Goal: Task Accomplishment & Management: Complete application form

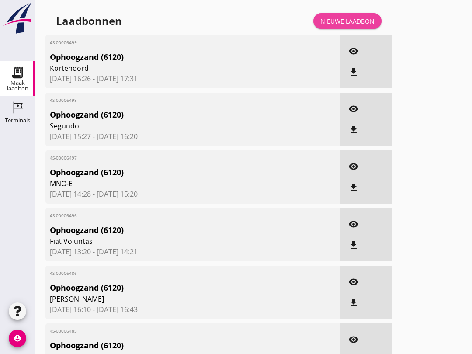
click at [359, 26] on div "Nieuwe laadbon" at bounding box center [348, 21] width 54 height 9
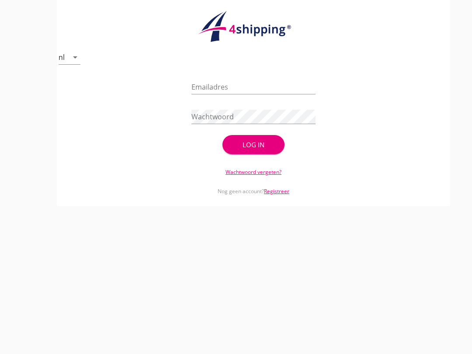
click at [233, 91] on input "Emailadres" at bounding box center [254, 87] width 124 height 14
type input "[EMAIL_ADDRESS][DOMAIN_NAME]"
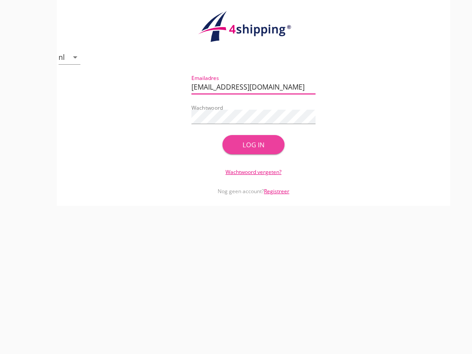
click at [262, 147] on button "Log in" at bounding box center [254, 144] width 62 height 19
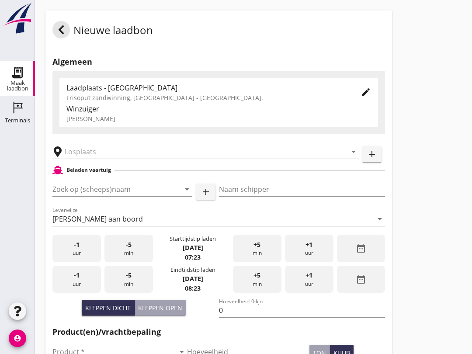
click at [112, 159] on input "text" at bounding box center [200, 152] width 270 height 14
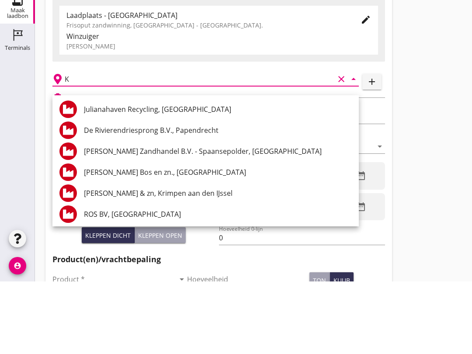
scroll to position [73, 0]
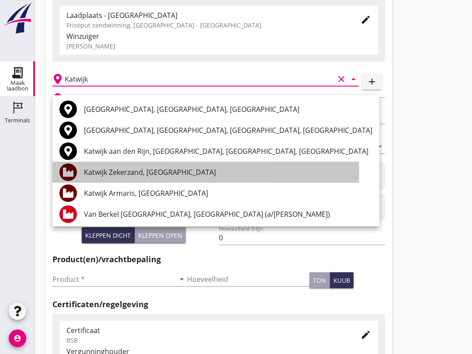
click at [154, 171] on div "Katwijk Zekerzand, [GEOGRAPHIC_DATA]" at bounding box center [228, 172] width 289 height 10
type input "Katwijk Zekerzand, [GEOGRAPHIC_DATA]"
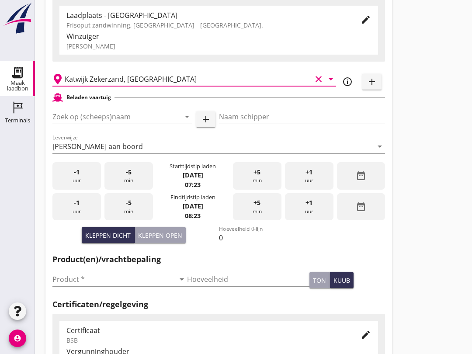
click at [115, 123] on input "Zoek op (scheeps)naam" at bounding box center [109, 117] width 115 height 14
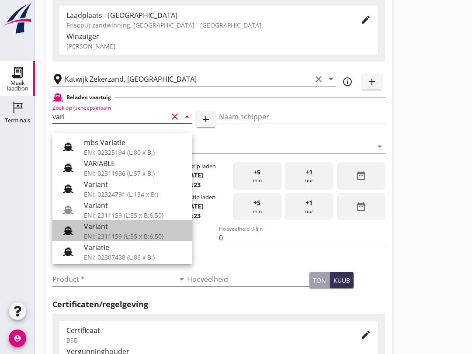
click at [130, 231] on div "Variant" at bounding box center [134, 226] width 101 height 10
type input "Variant"
type input "[PERSON_NAME]"
type input "337"
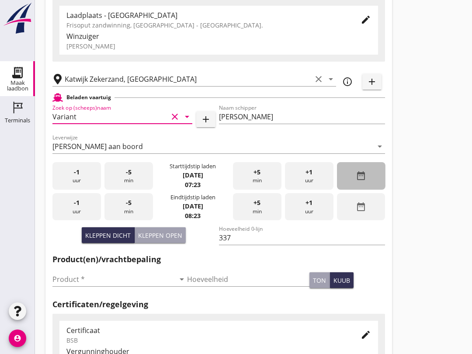
click at [371, 190] on div "date_range" at bounding box center [361, 176] width 49 height 28
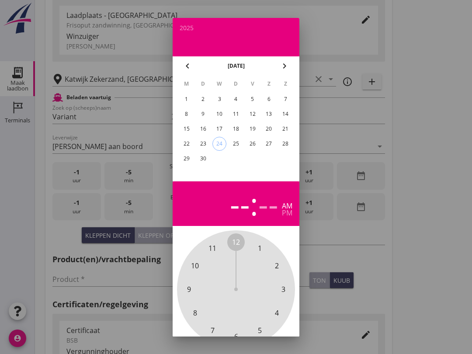
click at [202, 144] on div "23" at bounding box center [203, 144] width 14 height 14
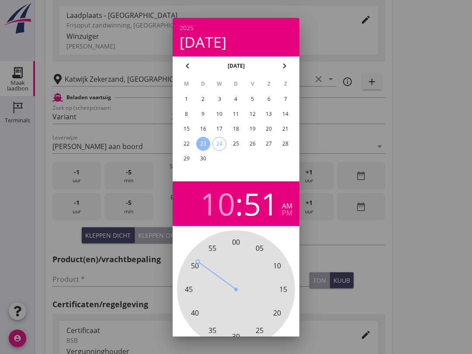
click at [336, 254] on div at bounding box center [236, 177] width 472 height 354
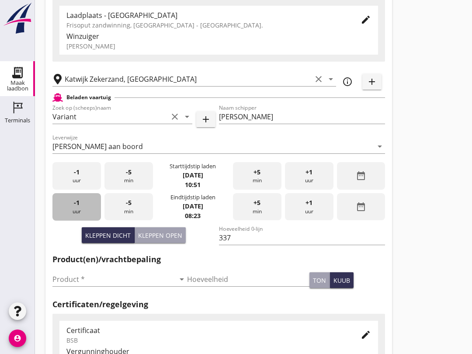
click at [82, 217] on div "-1 uur" at bounding box center [76, 207] width 49 height 28
click at [78, 219] on div "-1 uur" at bounding box center [76, 207] width 49 height 28
click at [77, 215] on div "-1 uur" at bounding box center [76, 207] width 49 height 28
click at [81, 211] on div "-1 uur" at bounding box center [76, 207] width 49 height 28
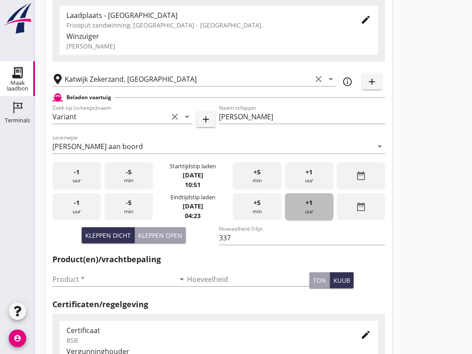
click at [315, 213] on div "+1 uur" at bounding box center [309, 207] width 49 height 28
click at [311, 221] on div "+1 uur" at bounding box center [309, 207] width 49 height 28
click at [314, 221] on div "+1 uur" at bounding box center [309, 207] width 49 height 28
click at [317, 221] on div "+1 uur" at bounding box center [309, 207] width 49 height 28
click at [318, 216] on div "+1 uur" at bounding box center [309, 207] width 49 height 28
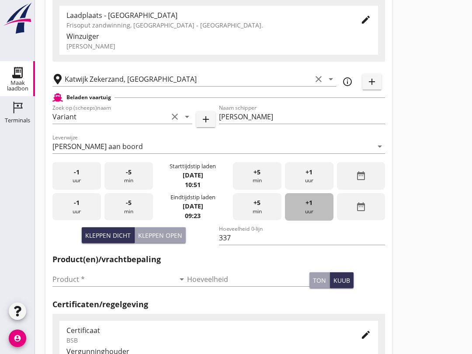
click at [316, 215] on div "+1 uur" at bounding box center [309, 207] width 49 height 28
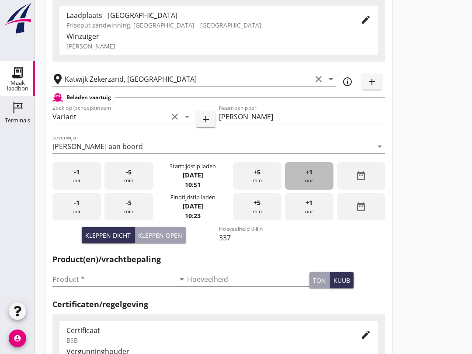
click at [317, 188] on div "+1 uur" at bounding box center [309, 176] width 49 height 28
click at [314, 185] on div "+1 uur" at bounding box center [309, 176] width 49 height 28
click at [312, 188] on div "+1 uur" at bounding box center [309, 176] width 49 height 28
click at [311, 187] on div "+1 uur" at bounding box center [309, 176] width 49 height 28
click at [311, 188] on div "+1 uur" at bounding box center [309, 176] width 49 height 28
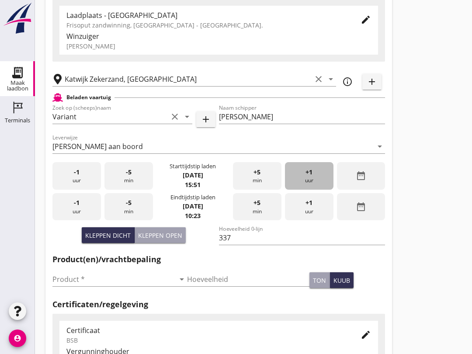
click at [317, 190] on div "+1 uur" at bounding box center [309, 176] width 49 height 28
click at [311, 187] on div "+1 uur" at bounding box center [309, 176] width 49 height 28
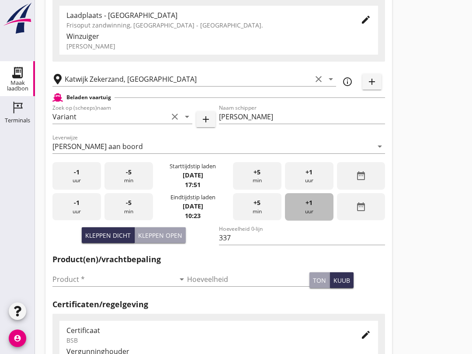
click at [304, 219] on div "+1 uur" at bounding box center [309, 207] width 49 height 28
click at [306, 208] on span "+1" at bounding box center [309, 203] width 7 height 10
click at [309, 219] on div "+1 uur" at bounding box center [309, 207] width 49 height 28
click at [310, 220] on div "+1 uur" at bounding box center [309, 207] width 49 height 28
click at [307, 221] on div "+1 uur" at bounding box center [309, 207] width 49 height 28
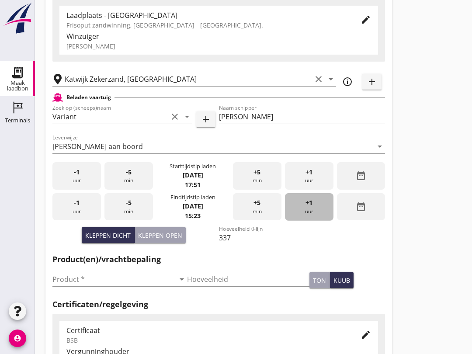
click at [312, 216] on div "+1 uur" at bounding box center [309, 207] width 49 height 28
click at [311, 218] on div "+1 uur" at bounding box center [309, 207] width 49 height 28
click at [306, 217] on div "+1 uur" at bounding box center [309, 207] width 49 height 28
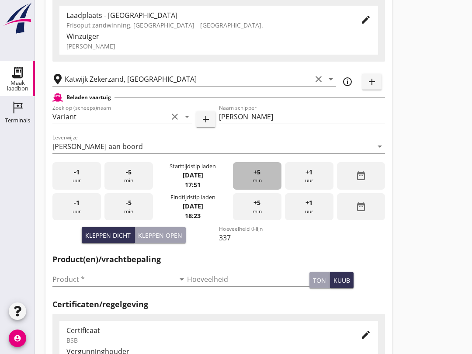
click at [268, 188] on div "+5 min" at bounding box center [257, 176] width 49 height 28
click at [263, 185] on div "+5 min" at bounding box center [257, 176] width 49 height 28
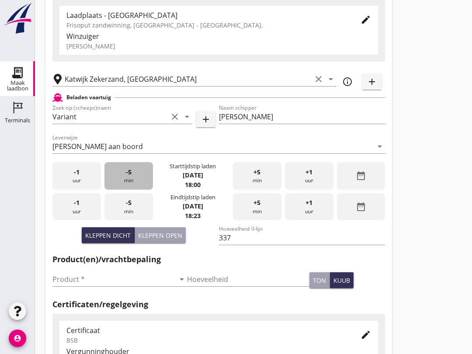
click at [136, 190] on div "-5 min" at bounding box center [129, 176] width 49 height 28
click at [136, 186] on div "-5 min" at bounding box center [129, 176] width 49 height 28
click at [134, 187] on div "-5 min" at bounding box center [129, 176] width 49 height 28
click at [140, 185] on div "-5 min" at bounding box center [129, 176] width 49 height 28
click at [143, 187] on div "-5 min" at bounding box center [129, 176] width 49 height 28
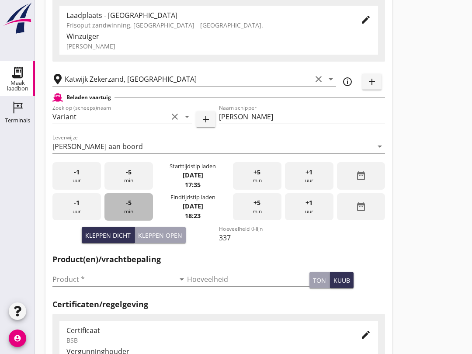
click at [145, 214] on div "-5 min" at bounding box center [129, 207] width 49 height 28
click at [99, 286] on input "Product *" at bounding box center [113, 279] width 122 height 14
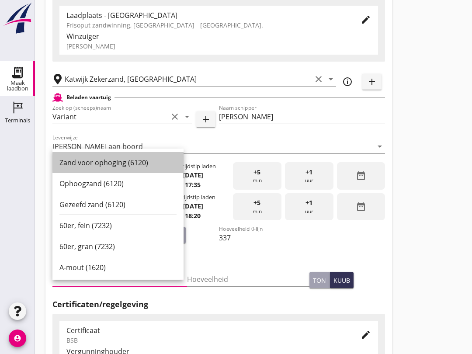
click at [128, 162] on div "Zand voor ophoging (6120)" at bounding box center [117, 162] width 117 height 10
type input "Zand voor ophoging (6120)"
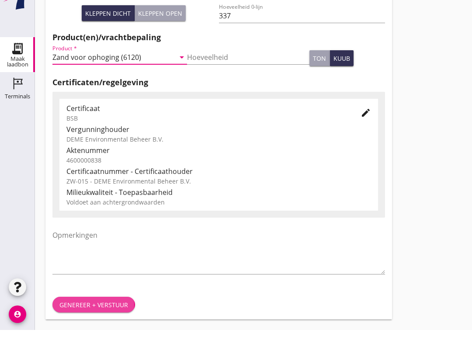
click at [98, 321] on button "Genereer + verstuur" at bounding box center [93, 329] width 83 height 16
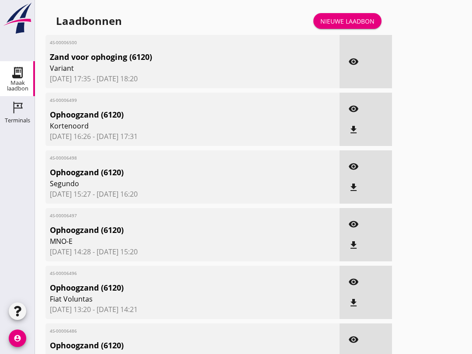
click at [356, 22] on link "Nieuwe laadbon" at bounding box center [348, 21] width 68 height 16
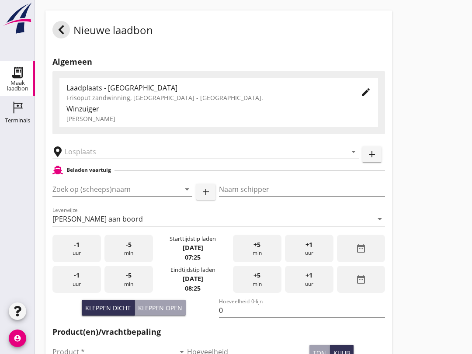
click at [98, 157] on input "text" at bounding box center [200, 152] width 270 height 14
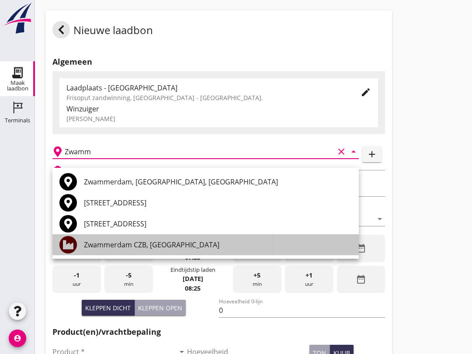
click at [171, 244] on div "Zwammerdam CZB, [GEOGRAPHIC_DATA]" at bounding box center [218, 245] width 268 height 10
type input "Zwammerdam CZB, [GEOGRAPHIC_DATA]"
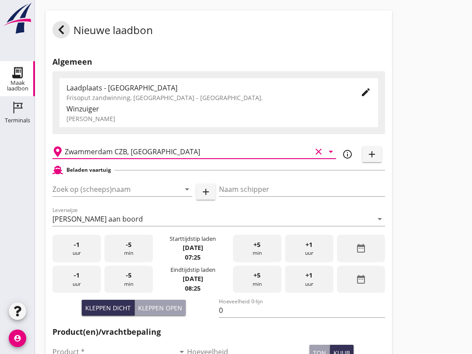
click at [99, 196] on input "Zoek op (scheeps)naam" at bounding box center [109, 189] width 115 height 14
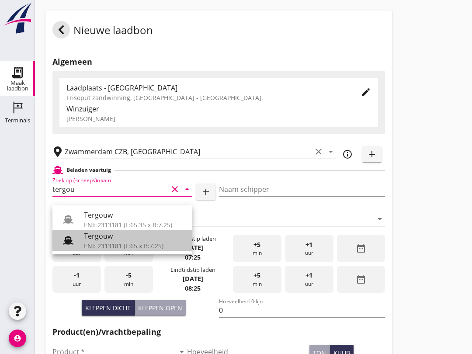
click at [136, 244] on div "ENI: 2313181 (L:65 x B:7.25)" at bounding box center [134, 245] width 101 height 9
type input "Tergouw"
type input "[PERSON_NAME][GEOGRAPHIC_DATA]"
type input "510"
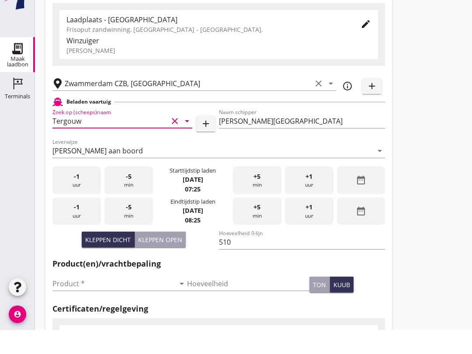
scroll to position [45, 0]
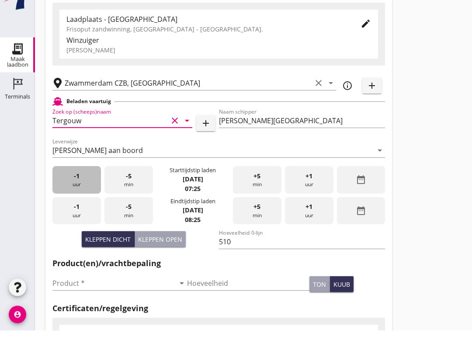
click at [77, 190] on div "-1 uur" at bounding box center [76, 204] width 49 height 28
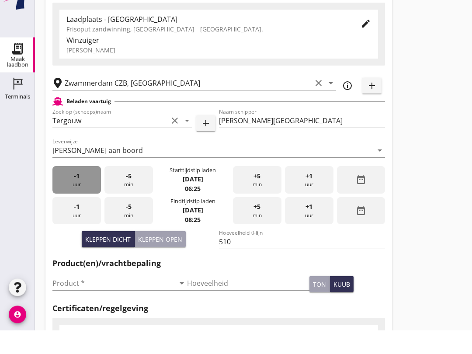
scroll to position [69, 0]
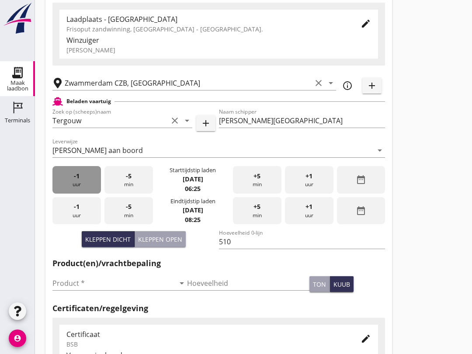
click at [80, 189] on div "-1 uur" at bounding box center [76, 180] width 49 height 28
click at [81, 188] on div "-1 uur" at bounding box center [76, 180] width 49 height 28
click at [68, 176] on div "-1 uur" at bounding box center [76, 180] width 49 height 28
click at [76, 180] on span "-1" at bounding box center [77, 176] width 6 height 10
click at [85, 181] on div "-1 uur" at bounding box center [76, 180] width 49 height 28
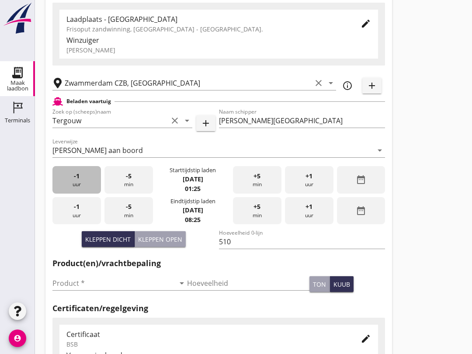
click at [83, 187] on div "-1 uur" at bounding box center [76, 180] width 49 height 28
click at [89, 183] on div "-1 uur" at bounding box center [76, 180] width 49 height 28
click at [92, 183] on div "-1 uur" at bounding box center [76, 180] width 49 height 28
click at [91, 182] on div "-1 uur" at bounding box center [76, 180] width 49 height 28
click at [92, 184] on div "-1 uur" at bounding box center [76, 180] width 49 height 28
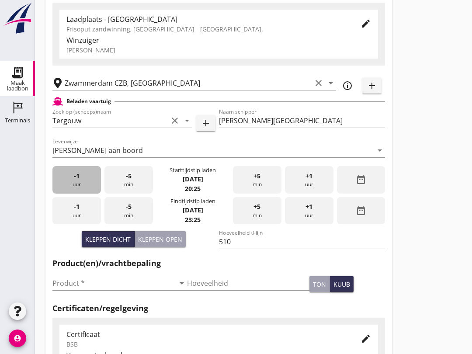
click at [88, 185] on div "-1 uur" at bounding box center [76, 180] width 49 height 28
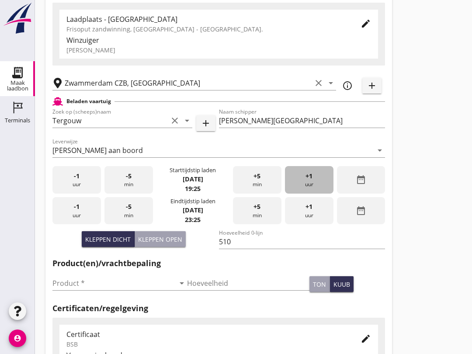
click at [325, 189] on div "+1 uur" at bounding box center [309, 180] width 49 height 28
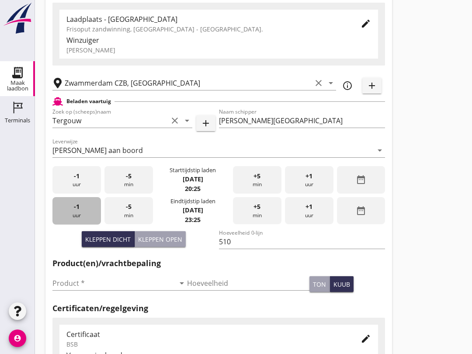
click at [80, 221] on div "-1 uur" at bounding box center [76, 211] width 49 height 28
click at [84, 217] on div "-1 uur" at bounding box center [76, 211] width 49 height 28
click at [109, 290] on input "Product *" at bounding box center [113, 283] width 122 height 14
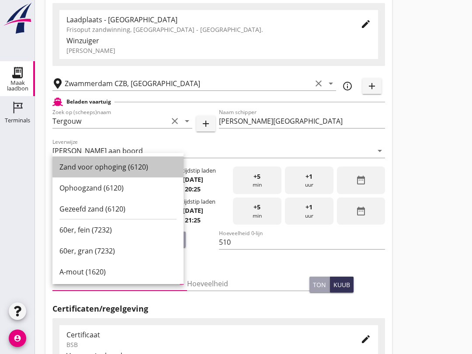
click at [122, 165] on div "Zand voor ophoging (6120)" at bounding box center [117, 167] width 117 height 10
type input "Zand voor ophoging (6120)"
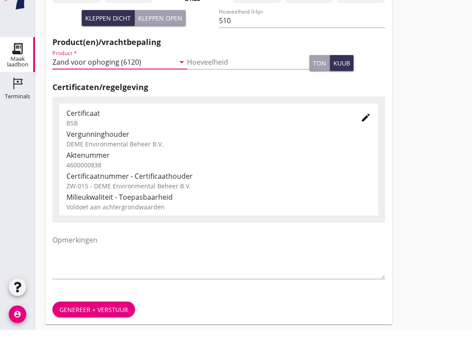
scroll to position [278, 0]
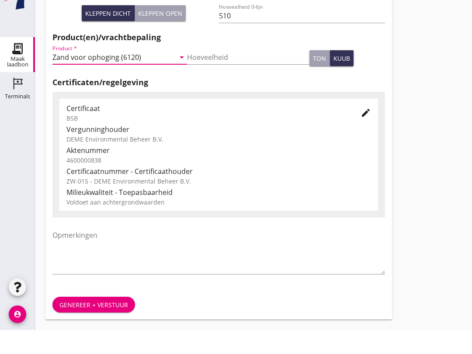
click at [106, 325] on div "Genereer + verstuur" at bounding box center [93, 329] width 69 height 9
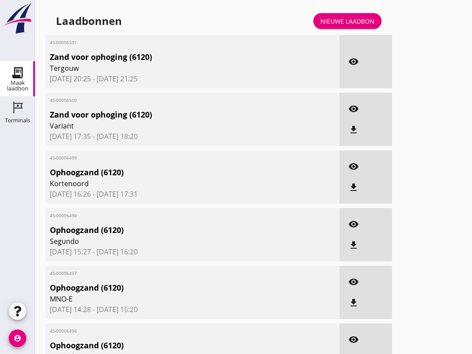
click at [20, 123] on div "Terminals" at bounding box center [17, 121] width 25 height 6
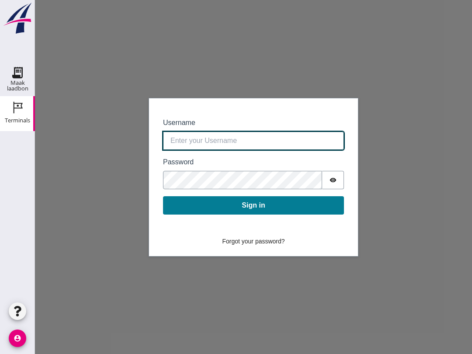
click at [258, 142] on input "Username" at bounding box center [253, 141] width 181 height 18
click at [274, 135] on input "Username" at bounding box center [253, 141] width 181 height 18
type input "[EMAIL_ADDRESS][DOMAIN_NAME]"
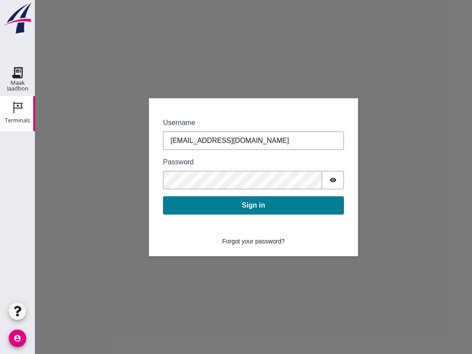
click at [262, 210] on button "Sign in" at bounding box center [253, 205] width 181 height 18
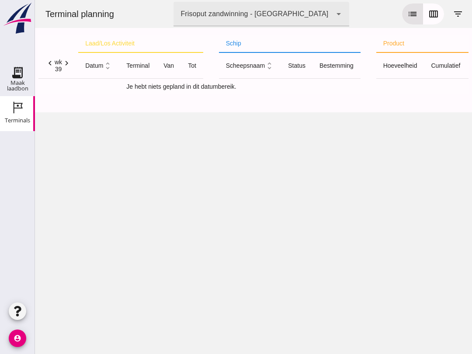
click at [438, 12] on icon "calendar_view_week" at bounding box center [434, 14] width 10 height 10
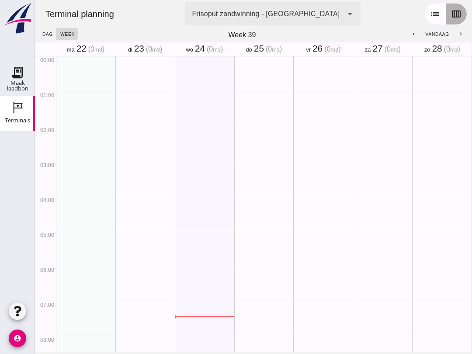
scroll to position [245, 0]
click at [417, 32] on button "chevron_left" at bounding box center [414, 34] width 16 height 12
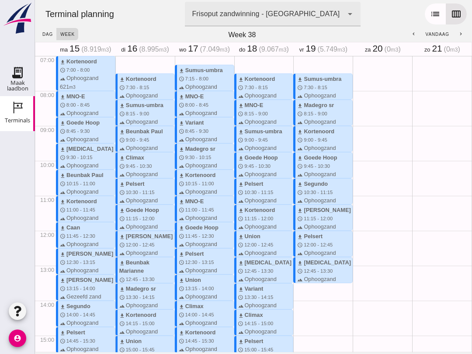
click at [468, 37] on button "chevron_right" at bounding box center [461, 34] width 16 height 12
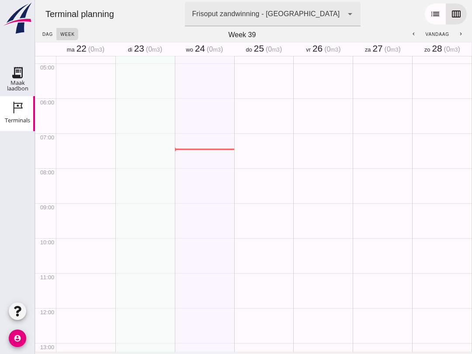
scroll to position [167, 0]
click at [20, 93] on link "Maak laadbon Maak laadbon" at bounding box center [17, 78] width 35 height 35
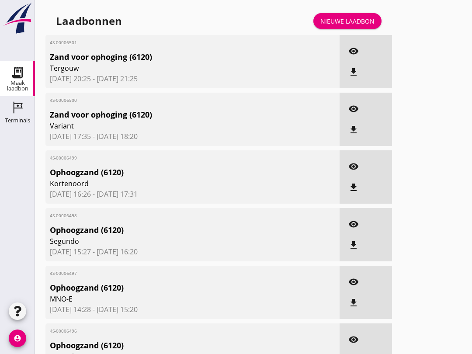
click at [24, 124] on div "Terminals" at bounding box center [17, 121] width 25 height 12
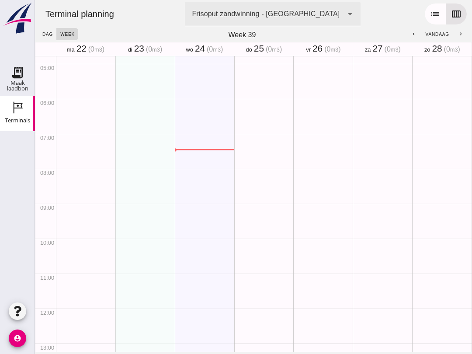
scroll to position [167, 0]
click at [26, 77] on div "Maak laadbon" at bounding box center [17, 73] width 21 height 14
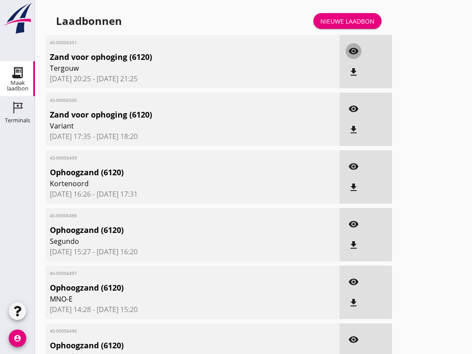
click at [359, 55] on icon "visibility" at bounding box center [354, 51] width 10 height 10
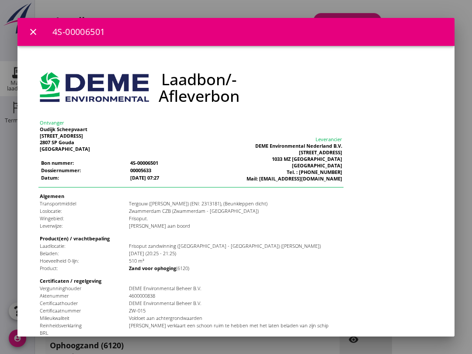
scroll to position [-1, 0]
click at [34, 38] on button "close" at bounding box center [33, 32] width 16 height 16
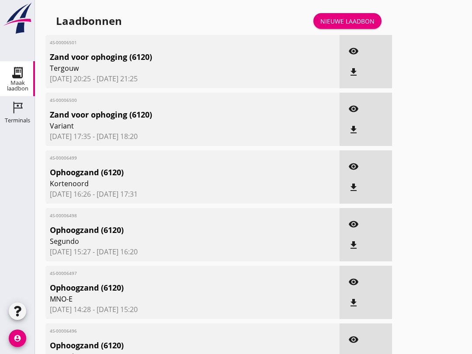
click at [26, 73] on div "Maak laadbon" at bounding box center [17, 73] width 21 height 14
click at [18, 86] on div "Maak laadbon" at bounding box center [17, 85] width 35 height 11
click at [27, 124] on div "Terminals" at bounding box center [17, 121] width 25 height 12
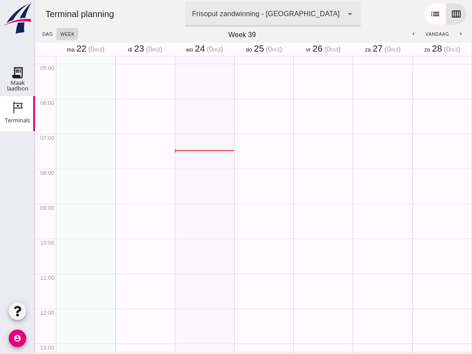
click at [18, 80] on div "Maak laadbon" at bounding box center [17, 86] width 35 height 12
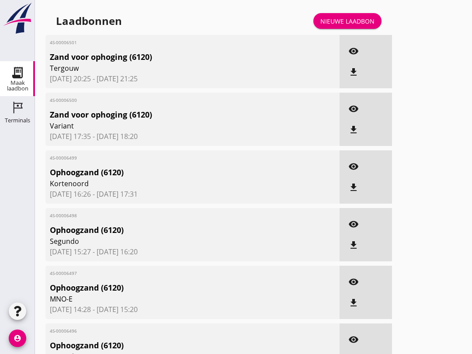
click at [351, 247] on button "file_download" at bounding box center [354, 245] width 16 height 16
click at [345, 26] on div "Nieuwe laadbon" at bounding box center [348, 21] width 54 height 9
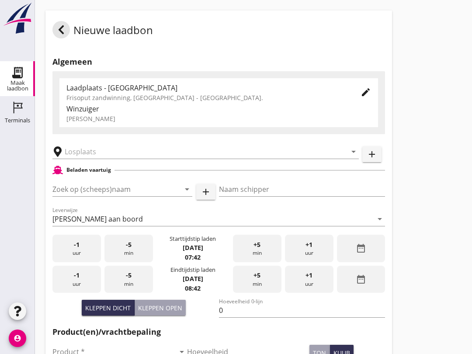
click at [109, 195] on input "Zoek op (scheeps)naam" at bounding box center [109, 189] width 115 height 14
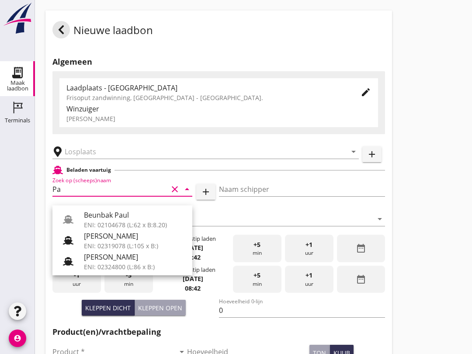
type input "P"
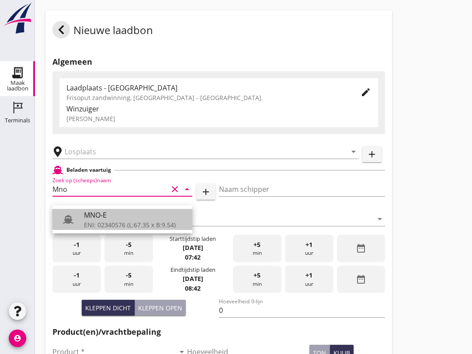
click at [88, 217] on div "MNO-E" at bounding box center [134, 215] width 101 height 10
type input "MNO-E"
type input "[PERSON_NAME]"
type input "550"
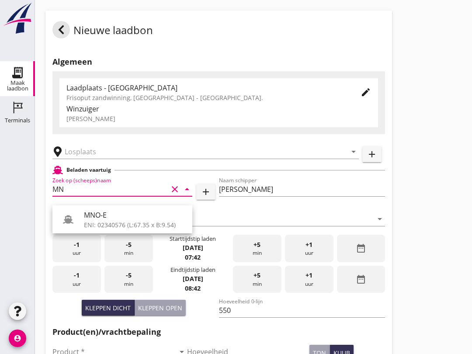
type input "M"
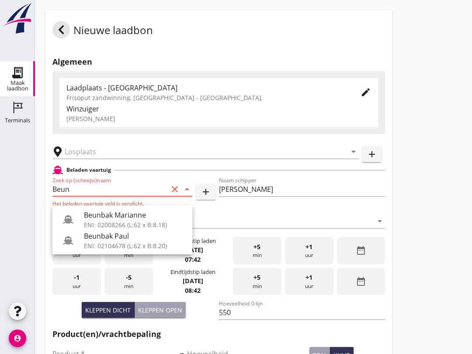
click at [126, 239] on div "Beunbak Paul" at bounding box center [134, 236] width 101 height 10
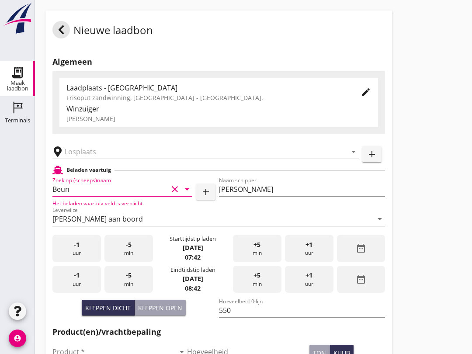
type input "Beunbak Paul"
type input "576"
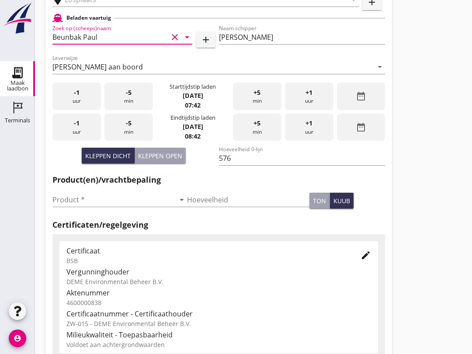
scroll to position [150, 0]
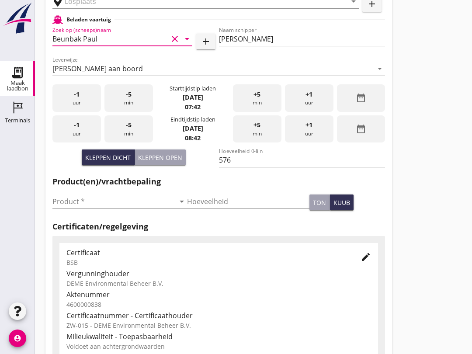
click at [66, 209] on input "Product *" at bounding box center [113, 202] width 122 height 14
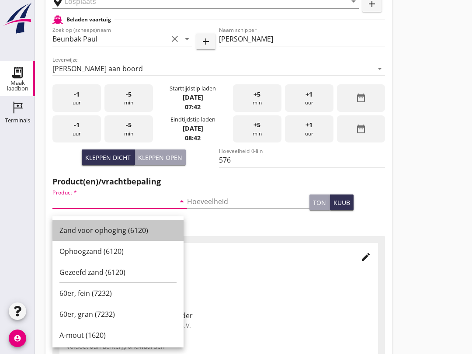
click at [64, 226] on div "Zand voor ophoging (6120)" at bounding box center [117, 230] width 117 height 10
type input "Zand voor ophoging (6120)"
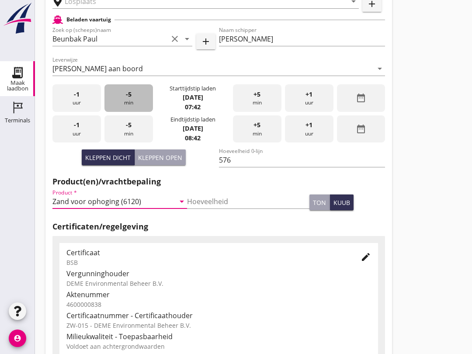
click at [136, 112] on div "-5 min" at bounding box center [129, 98] width 49 height 28
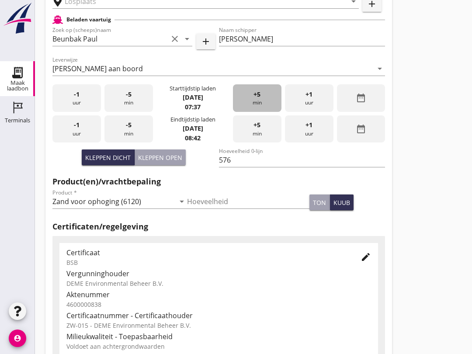
click at [258, 99] on span "+5" at bounding box center [257, 95] width 7 height 10
